Goal: Task Accomplishment & Management: Manage account settings

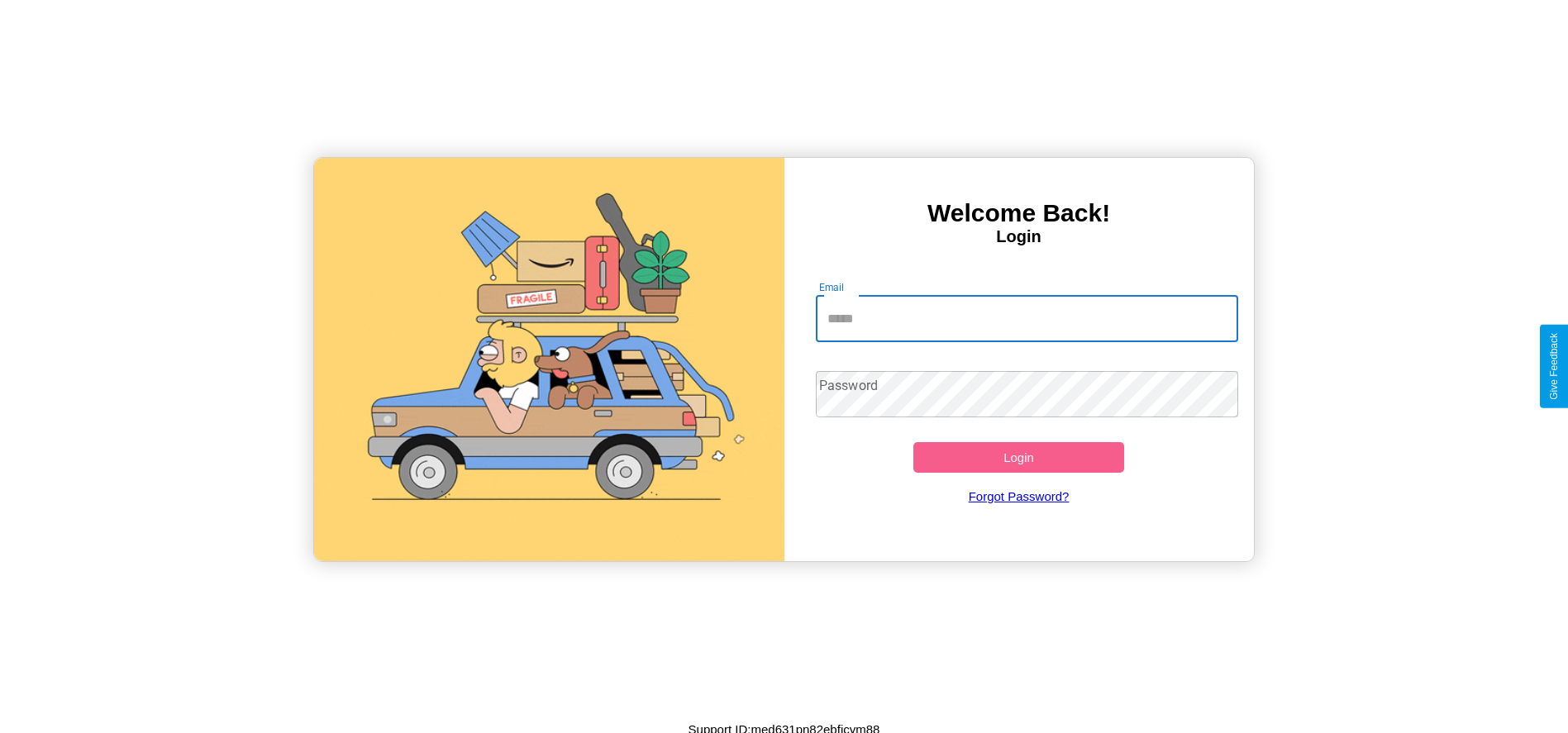
click at [1027, 319] on input "Email" at bounding box center [1027, 319] width 423 height 46
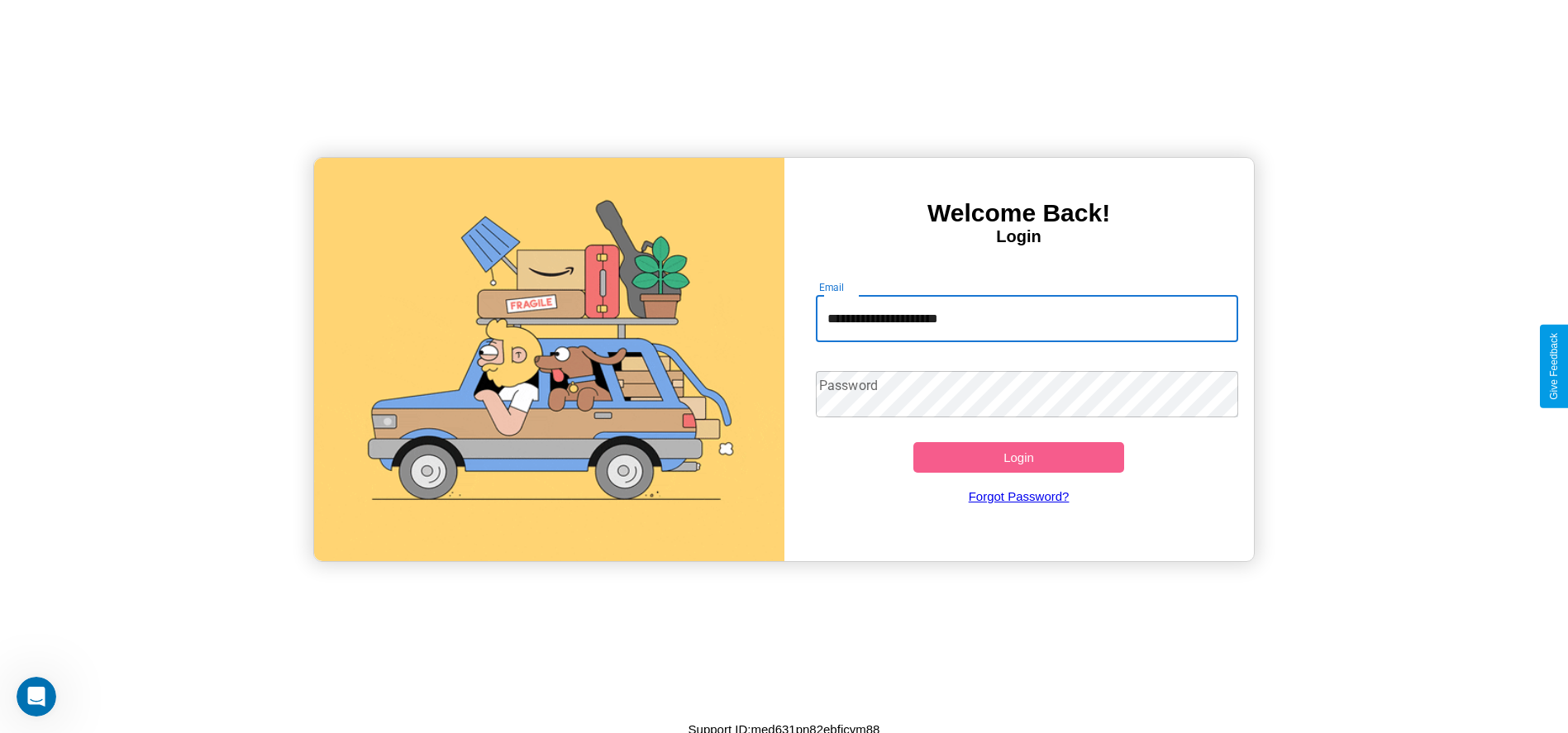
type input "**********"
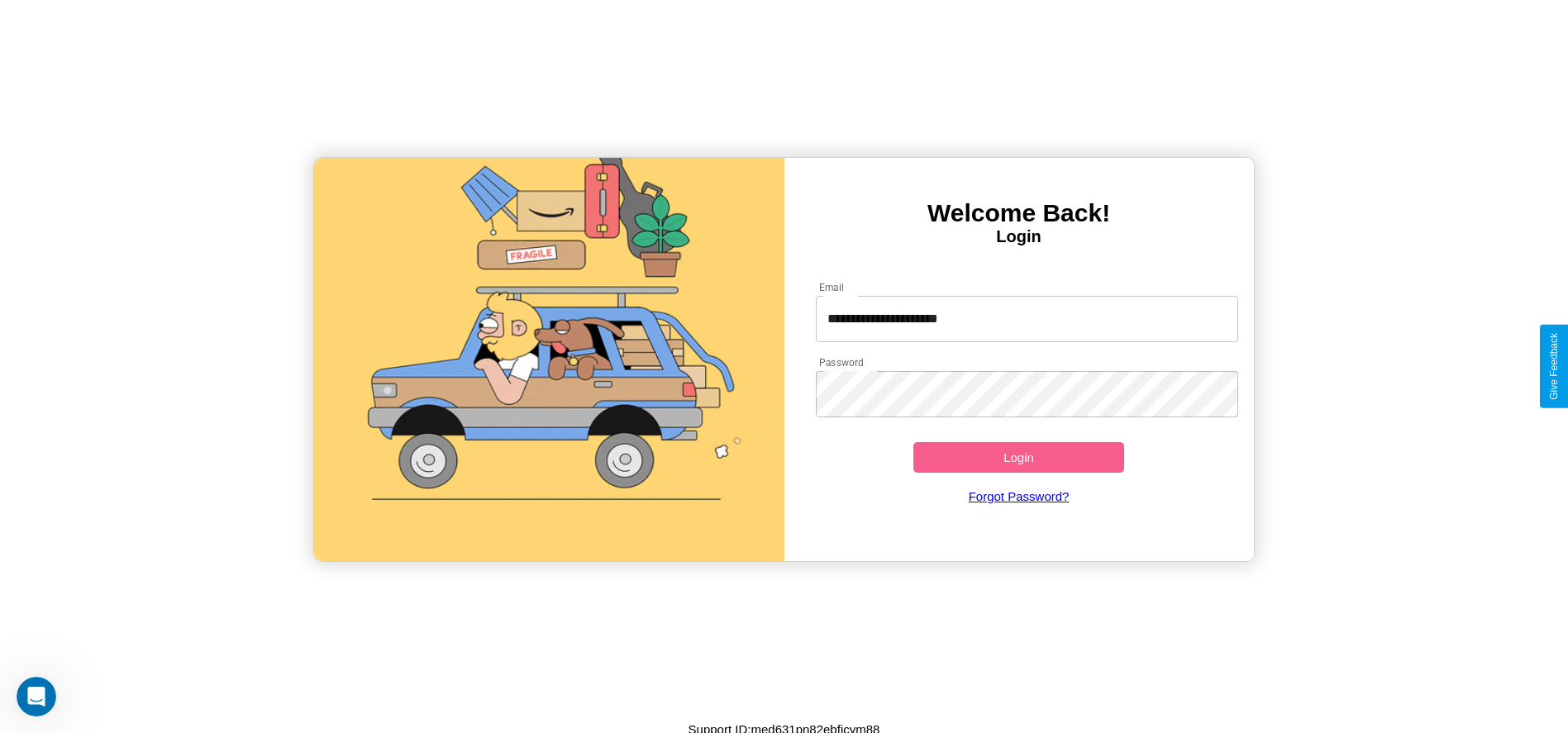
click at [1018, 457] on button "Login" at bounding box center [1019, 457] width 212 height 30
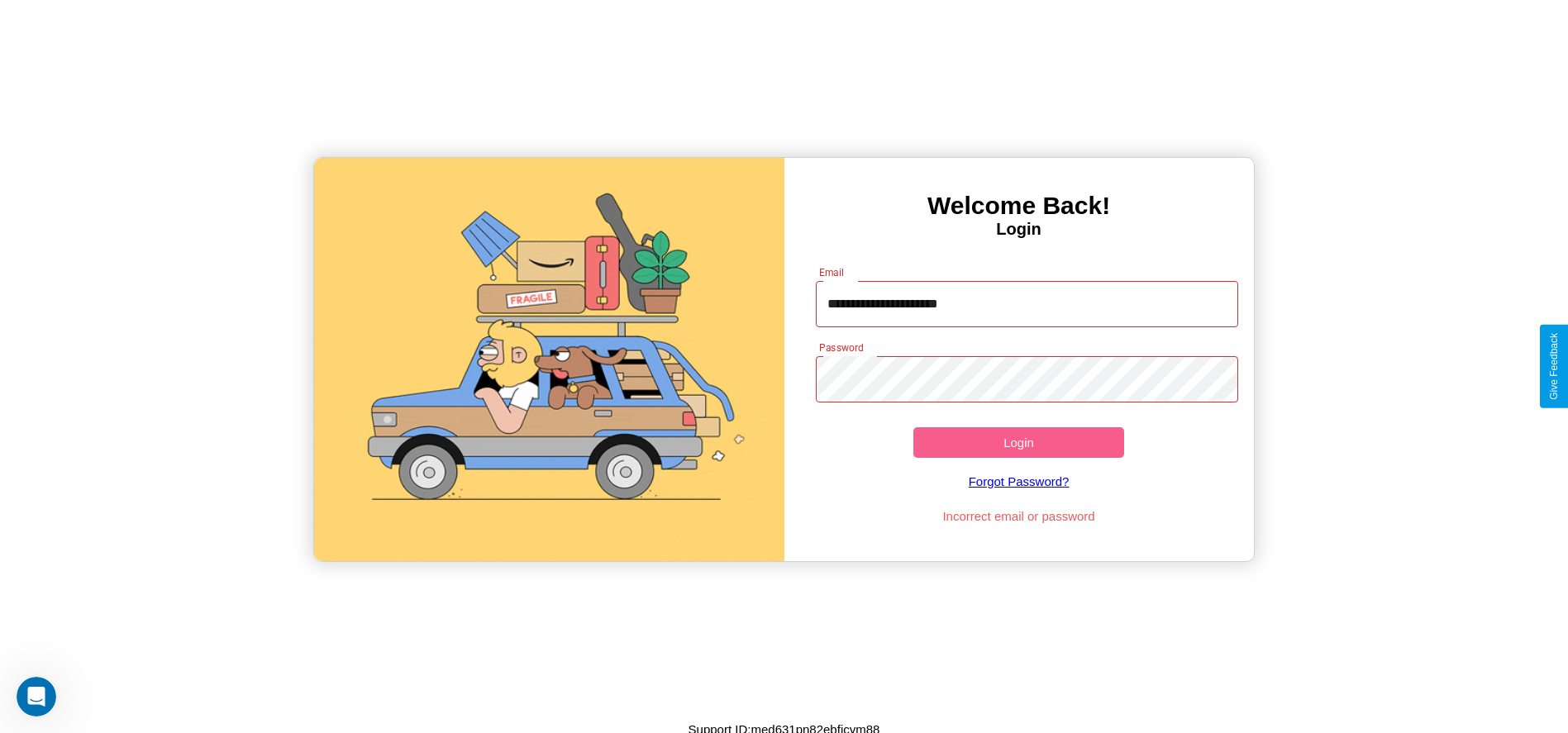
click at [1018, 442] on button "Login" at bounding box center [1019, 442] width 212 height 30
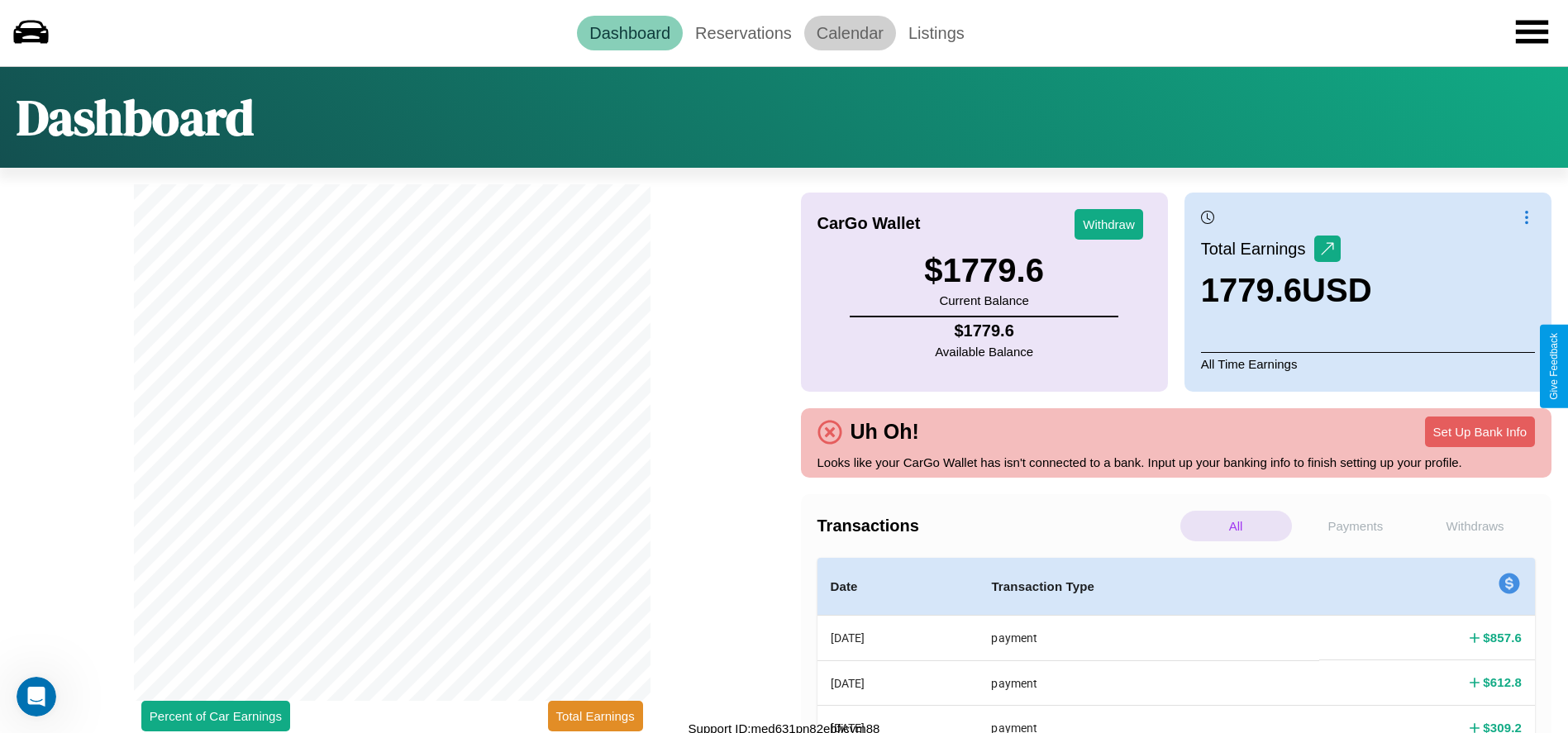
click at [850, 32] on link "Calendar" at bounding box center [851, 33] width 92 height 35
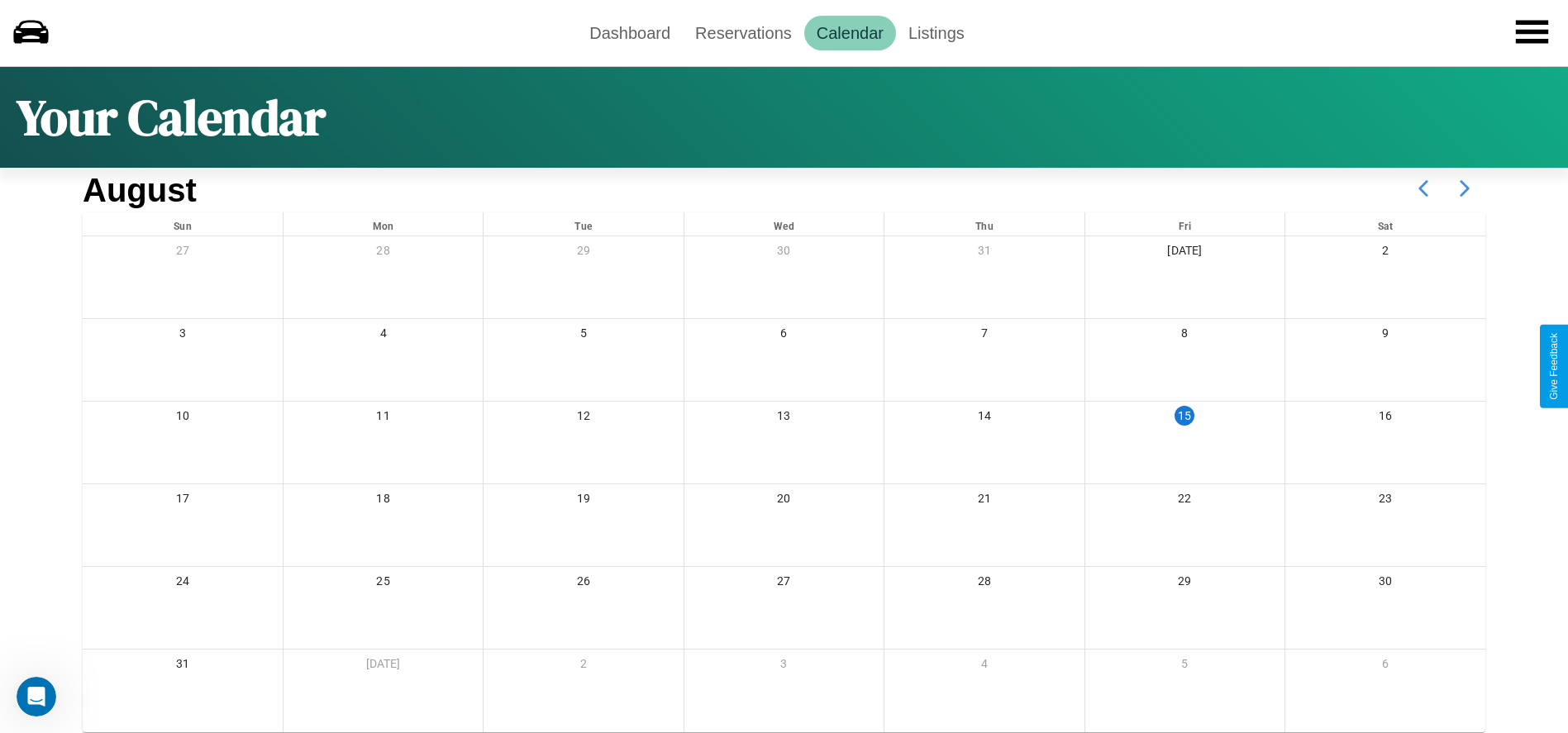
click at [1465, 189] on icon at bounding box center [1464, 188] width 41 height 41
click at [630, 32] on link "Dashboard" at bounding box center [630, 33] width 106 height 35
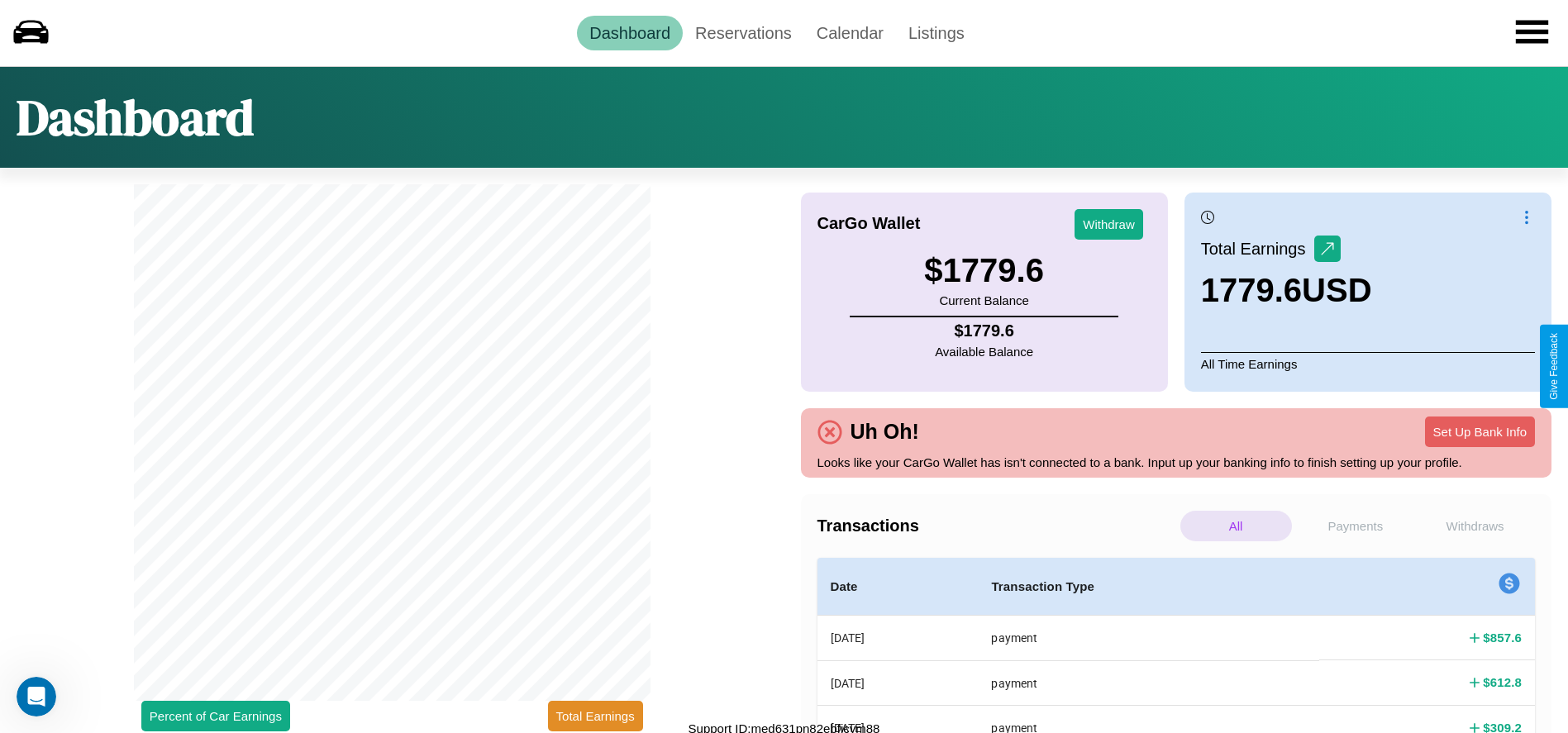
click at [1475, 526] on p "Withdraws" at bounding box center [1475, 526] width 111 height 30
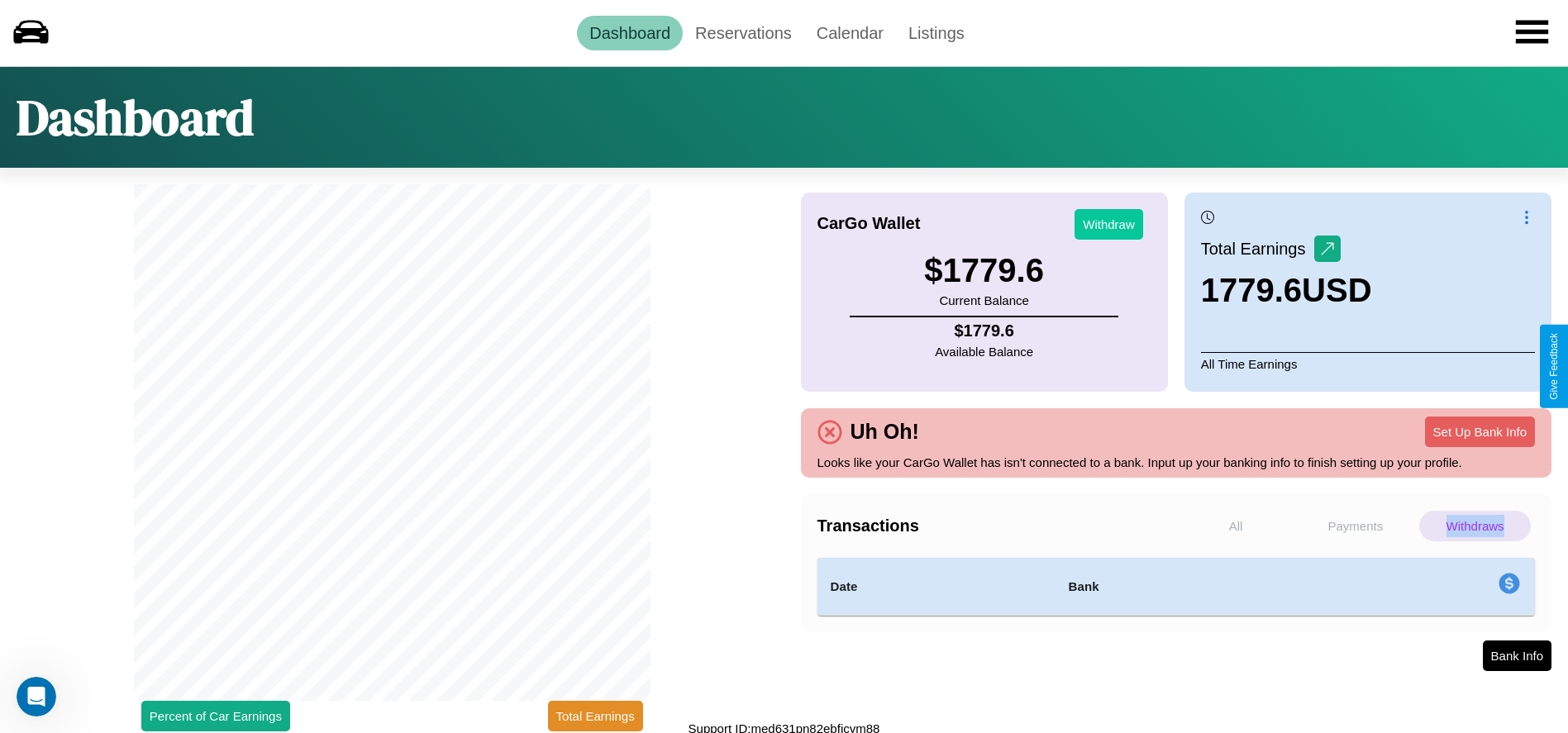
click at [1109, 224] on button "Withdraw" at bounding box center [1109, 224] width 69 height 30
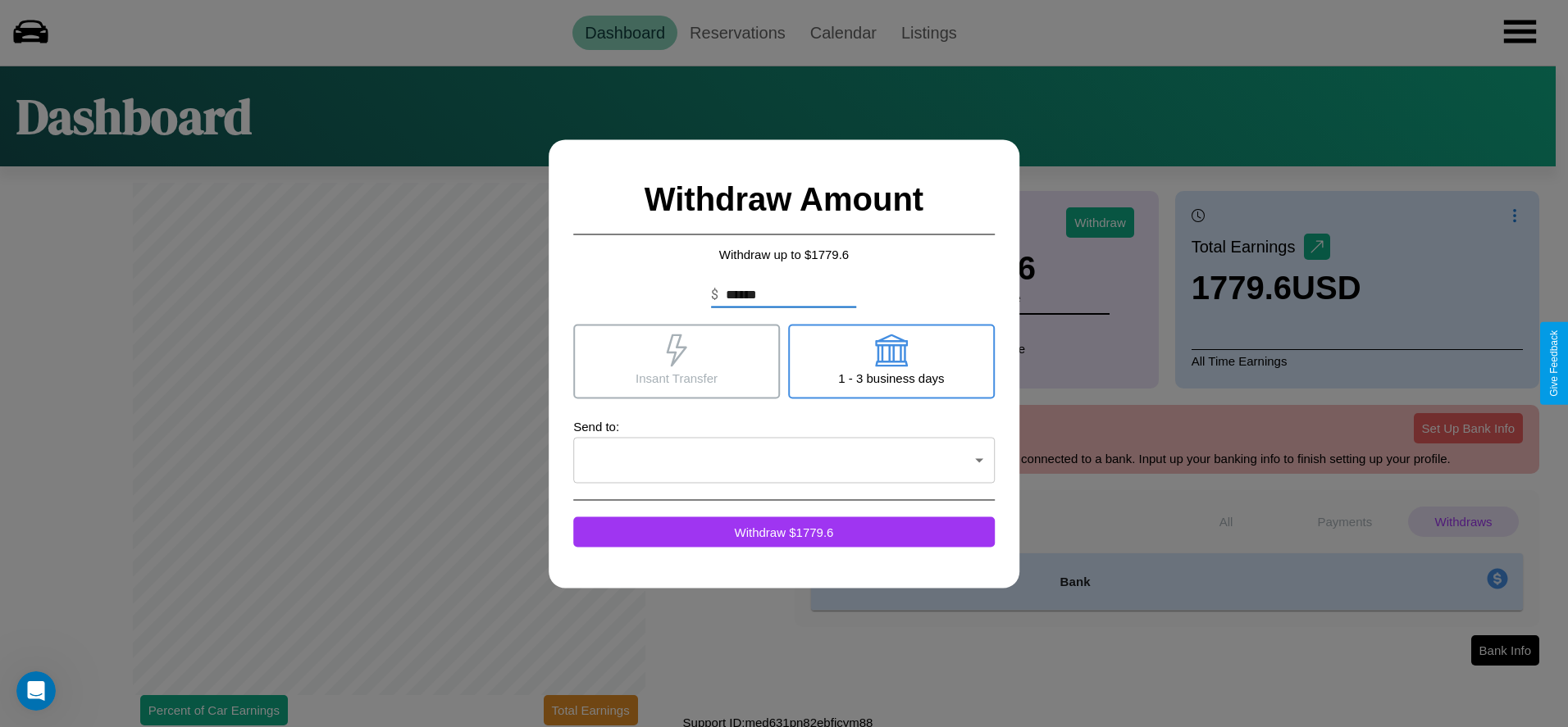
click at [677, 361] on icon at bounding box center [677, 350] width 33 height 33
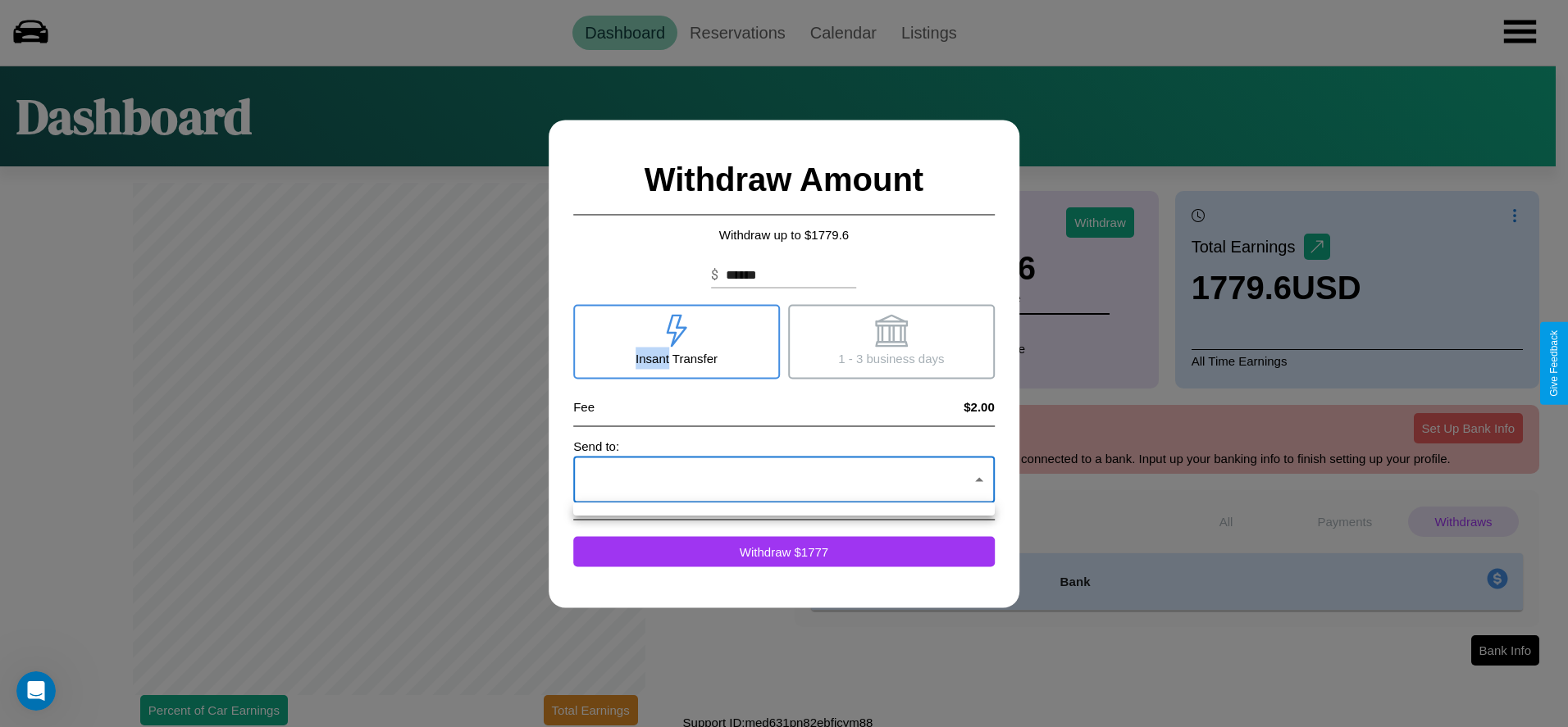
click at [784, 479] on div at bounding box center [784, 364] width 1568 height 727
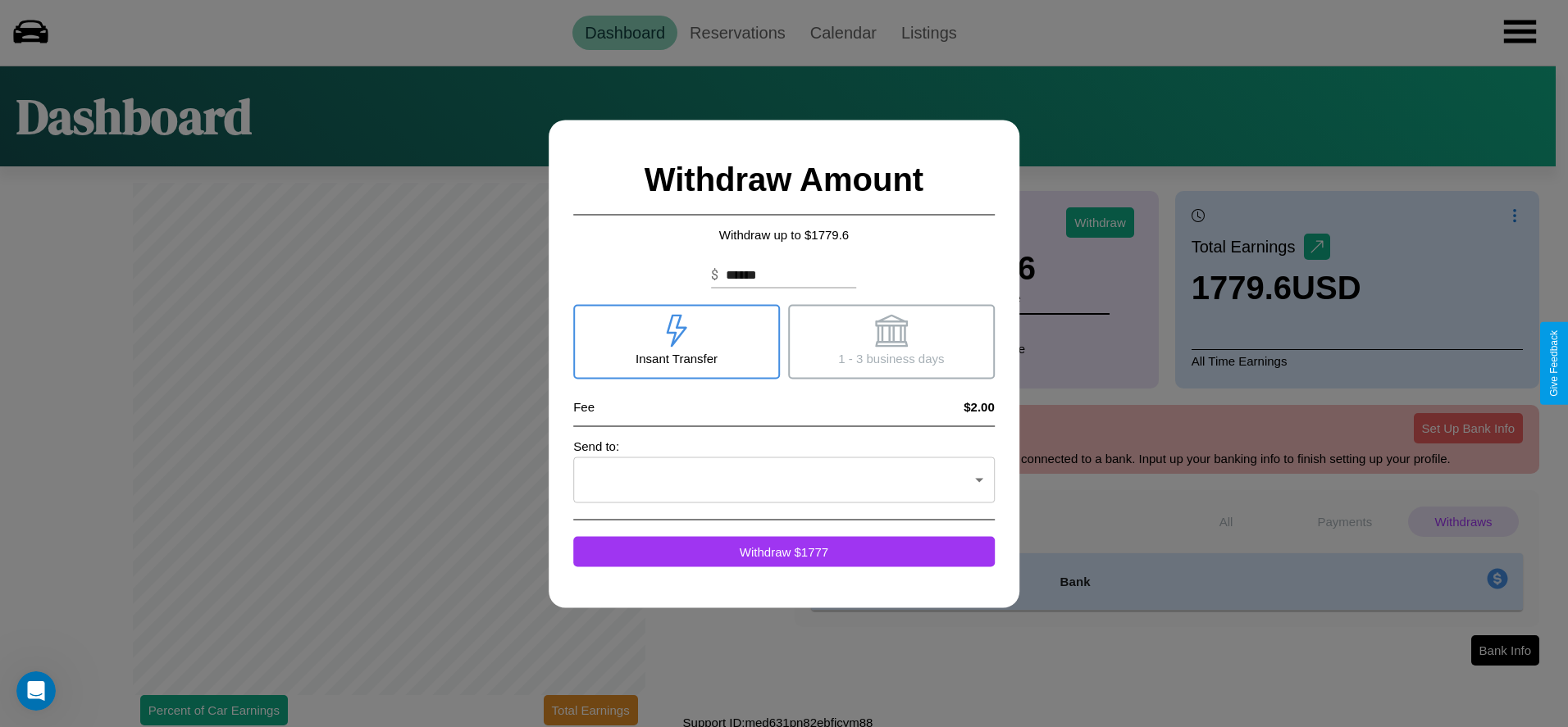
click div at bounding box center [784, 364] width 1568 height 727
